Goal: Navigation & Orientation: Find specific page/section

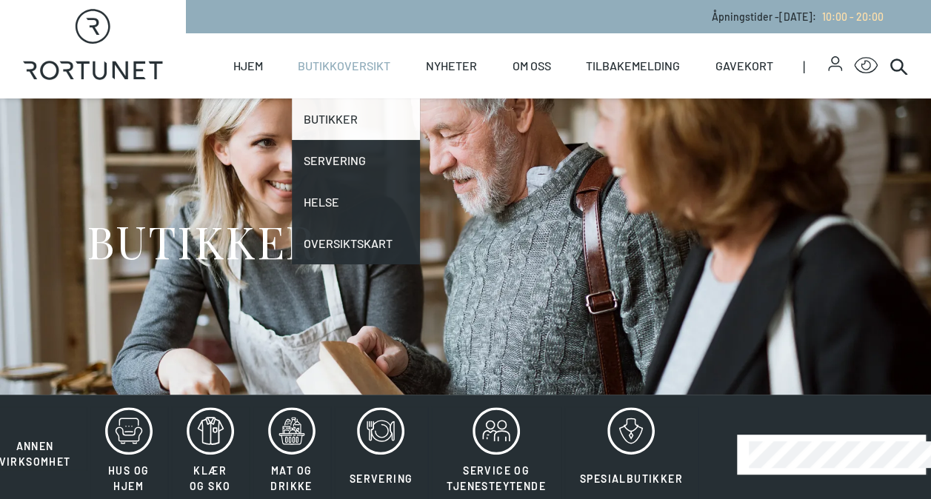
click at [338, 115] on link "Butikker" at bounding box center [356, 118] width 128 height 41
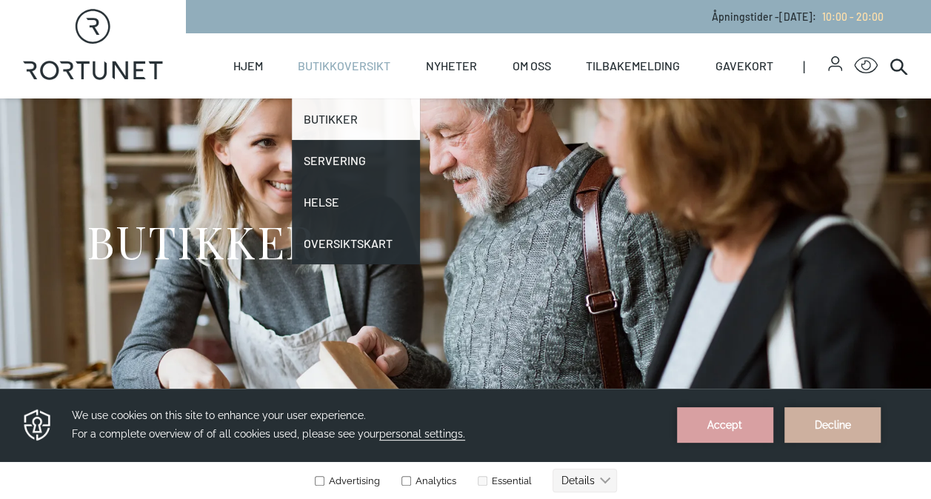
click at [325, 121] on link "Butikker" at bounding box center [356, 118] width 128 height 41
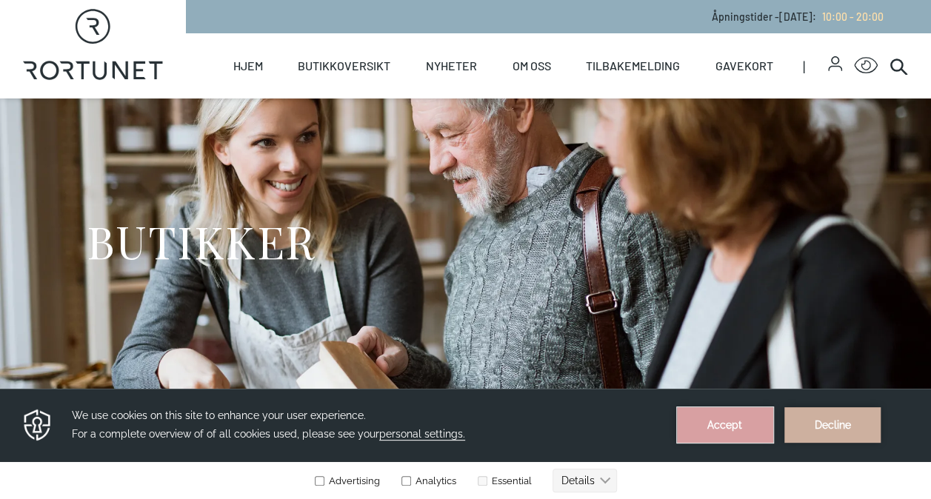
click at [731, 428] on button "Accept" at bounding box center [725, 425] width 96 height 36
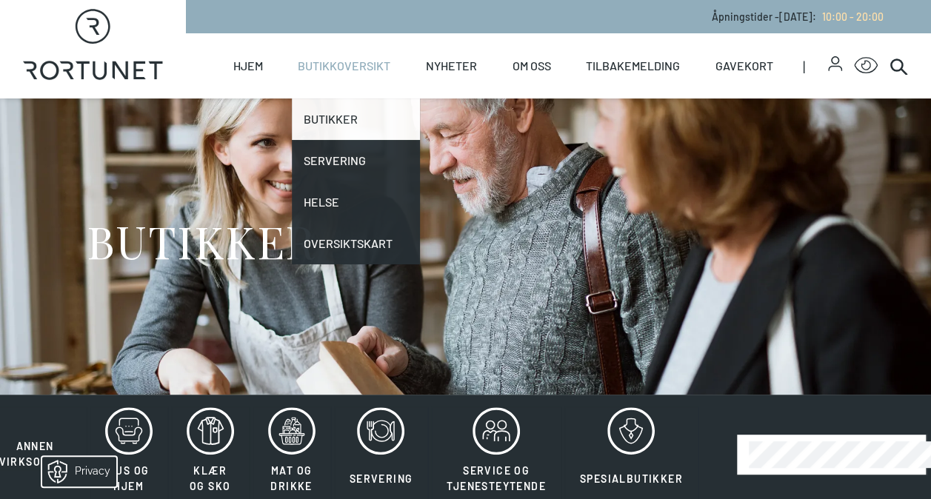
click at [345, 129] on link "Butikker" at bounding box center [356, 118] width 128 height 41
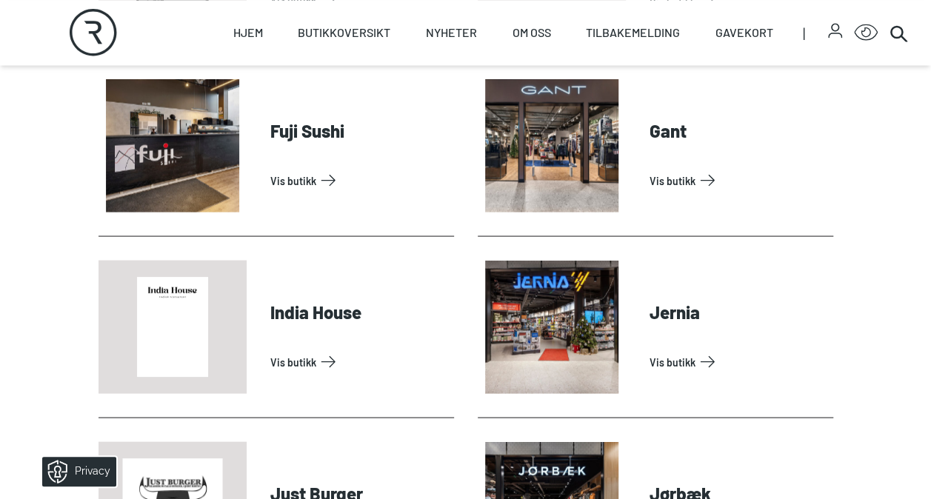
scroll to position [1346, 0]
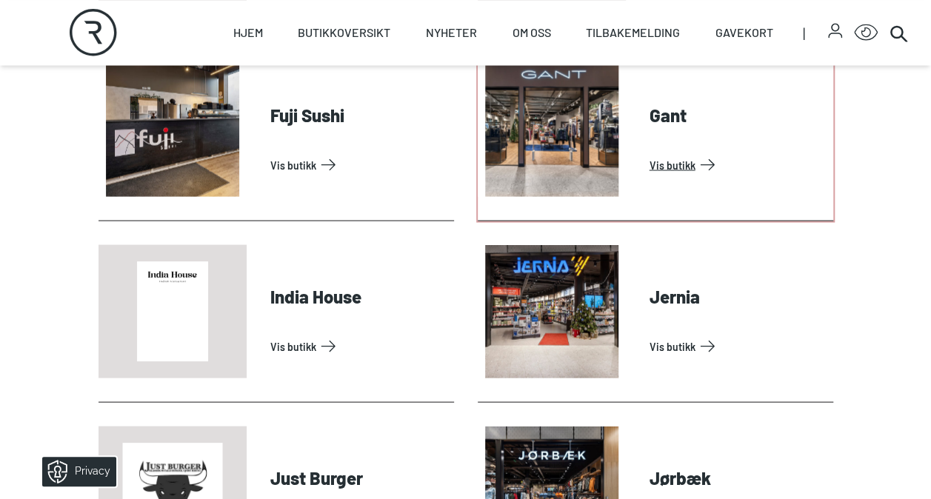
click at [665, 157] on link "Vis butikk" at bounding box center [738, 165] width 178 height 24
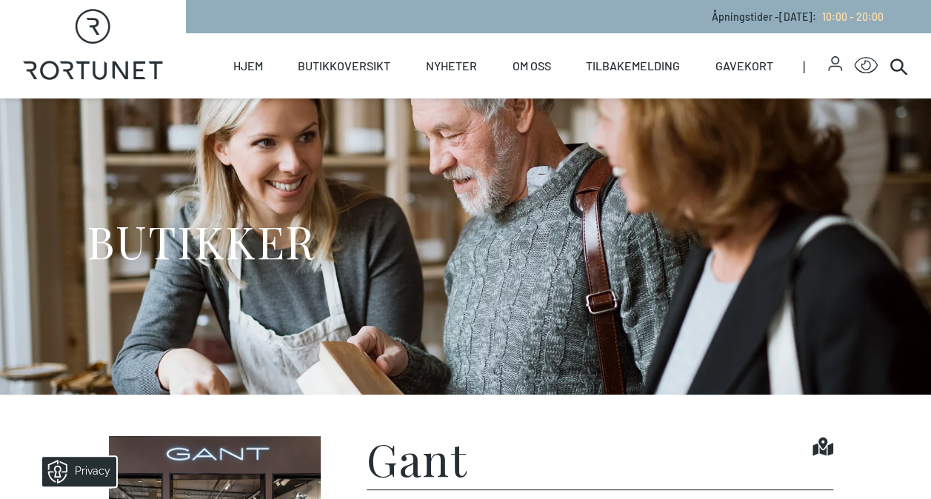
scroll to position [1207, 0]
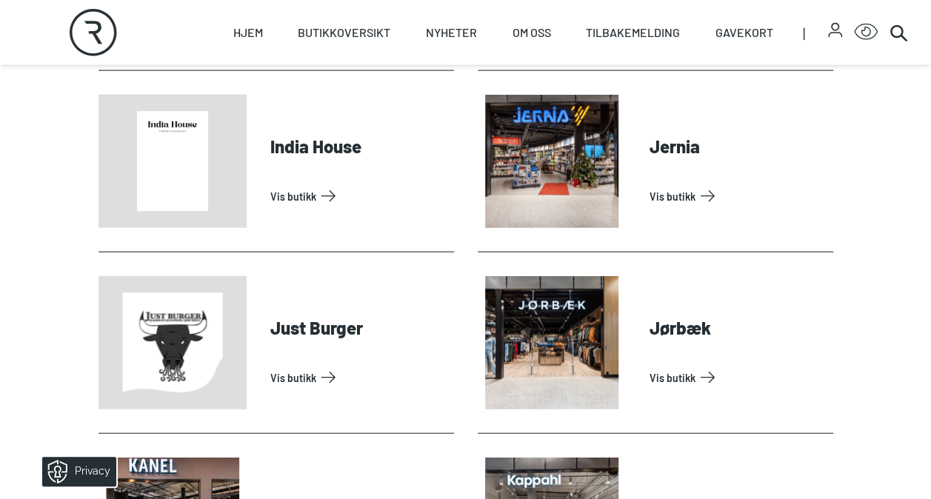
scroll to position [1532, 0]
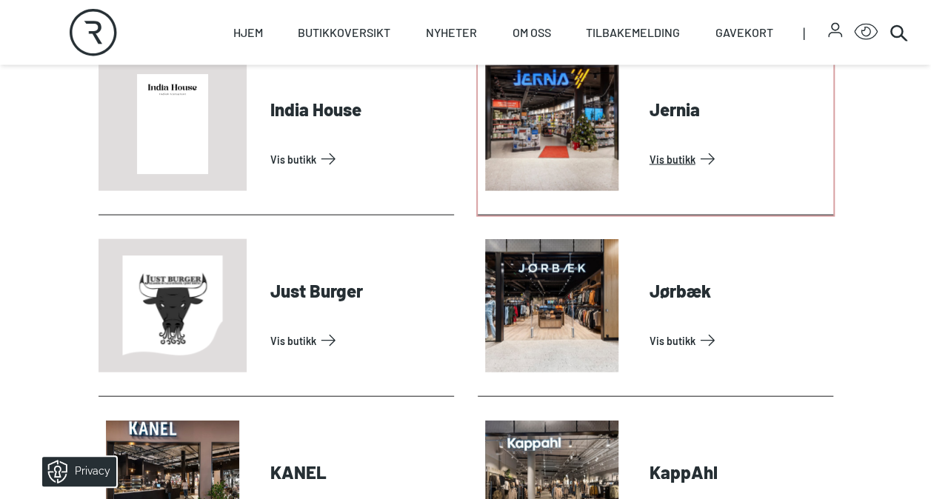
click at [663, 157] on link "Vis butikk" at bounding box center [738, 159] width 178 height 24
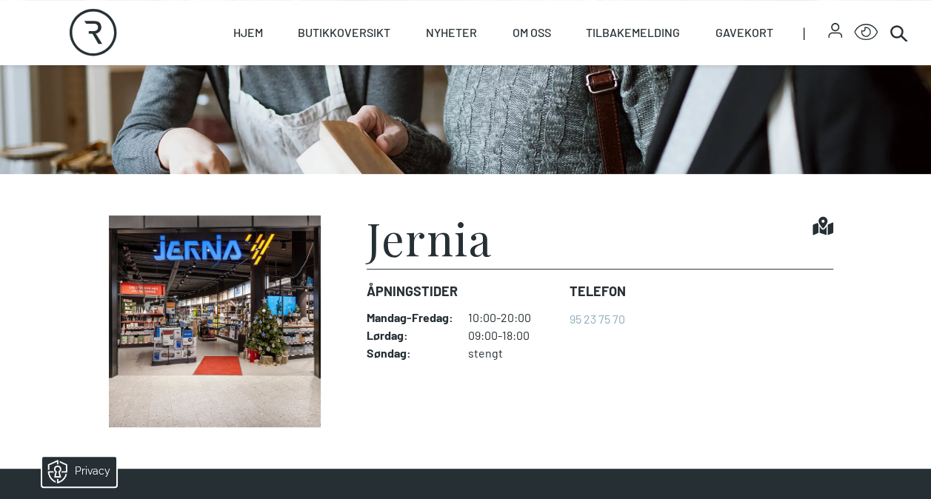
scroll to position [279, 0]
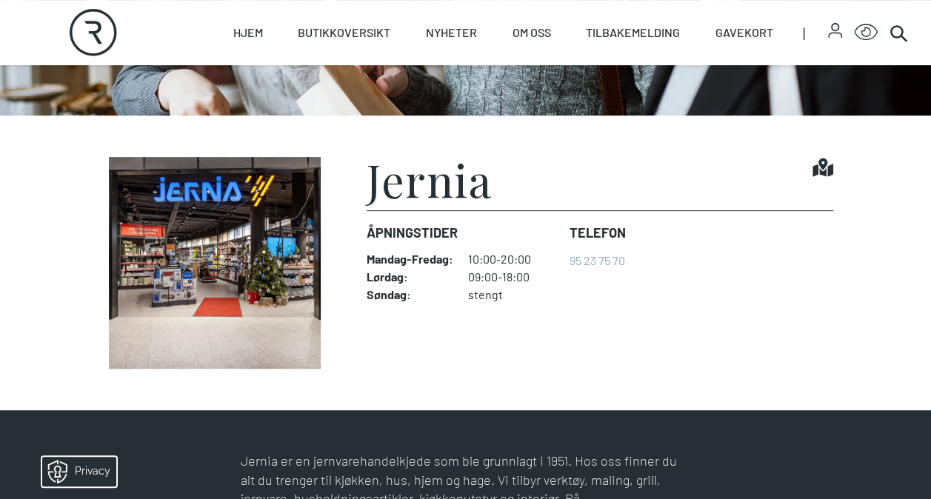
click at [243, 287] on img at bounding box center [214, 263] width 233 height 212
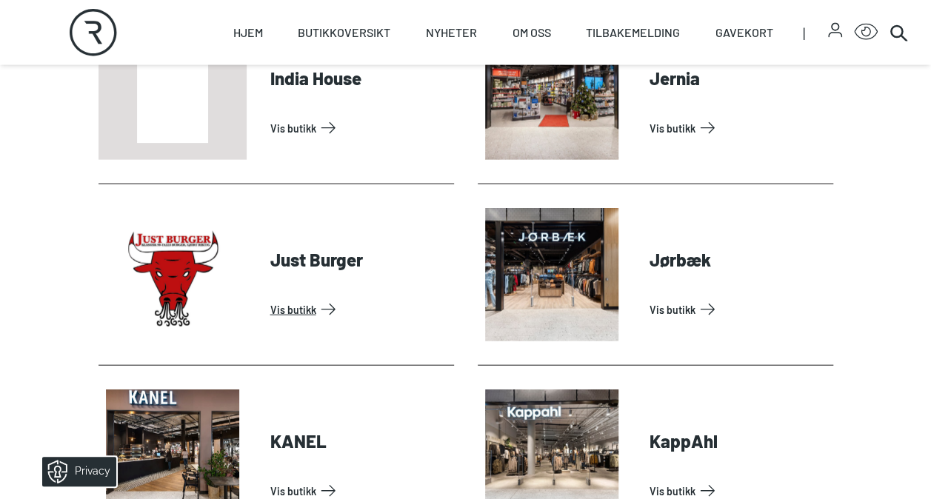
scroll to position [1561, 0]
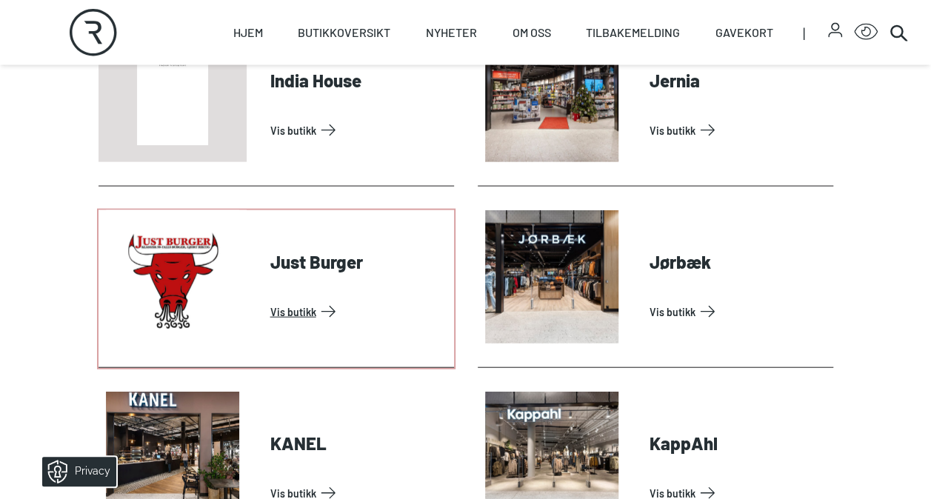
click at [304, 312] on link "Vis butikk" at bounding box center [359, 312] width 178 height 24
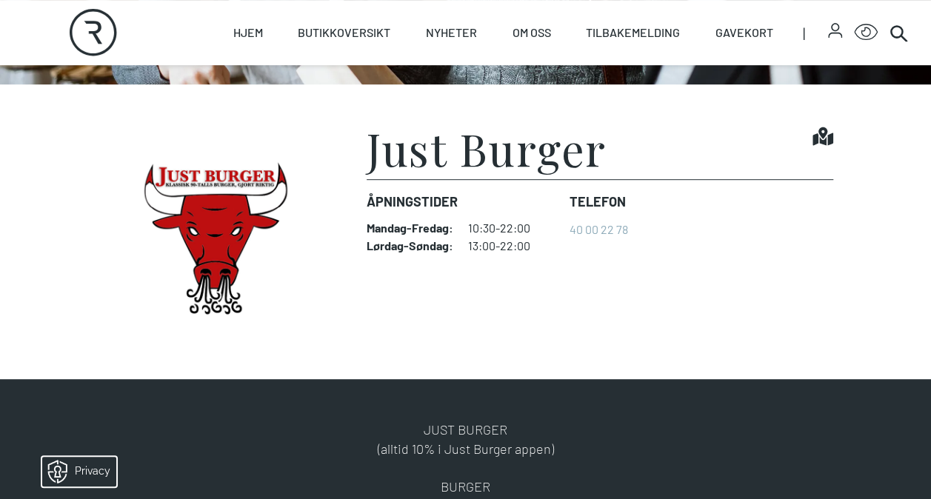
scroll to position [355, 0]
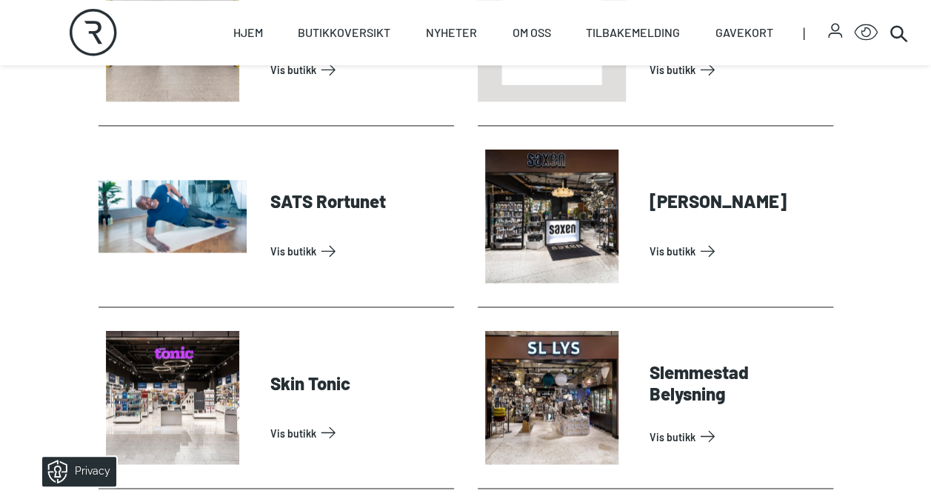
scroll to position [3817, 0]
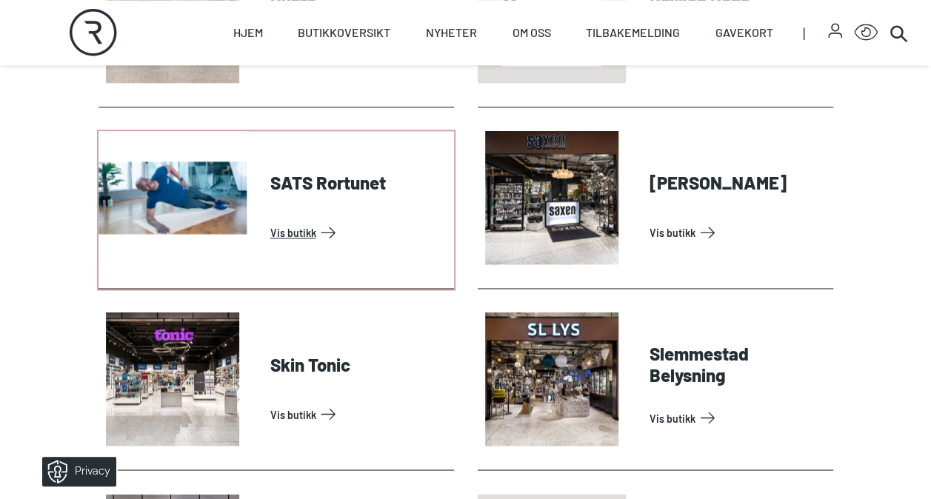
click at [304, 239] on link "Vis butikk" at bounding box center [359, 233] width 178 height 24
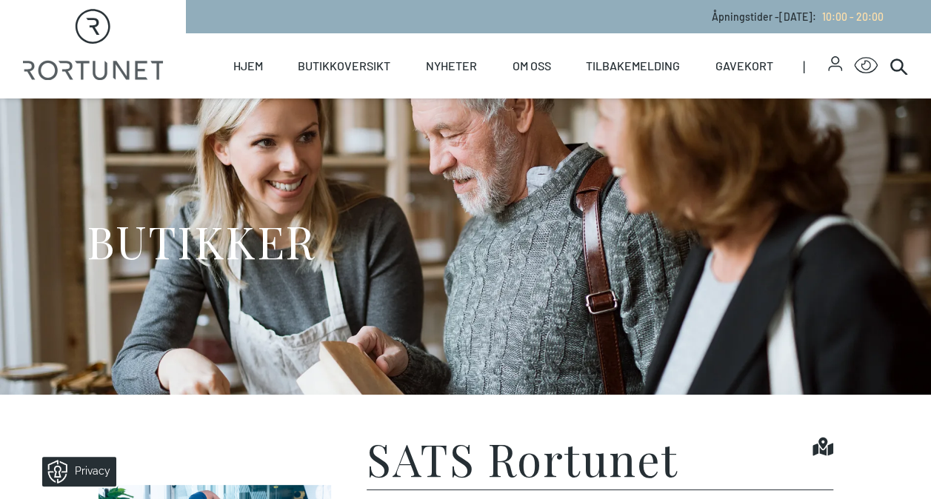
click at [315, 247] on div "BUTIKKER" at bounding box center [466, 246] width 758 height 296
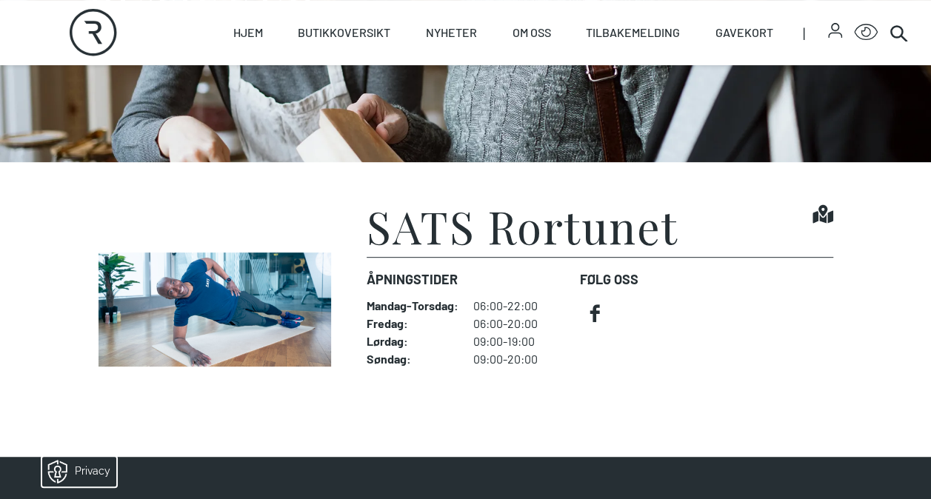
scroll to position [229, 0]
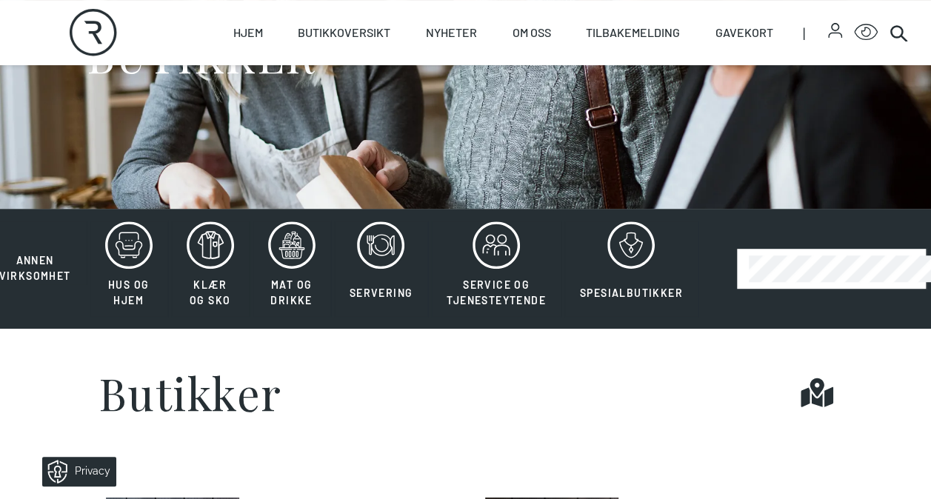
scroll to position [187, 0]
